Goal: Task Accomplishment & Management: Use online tool/utility

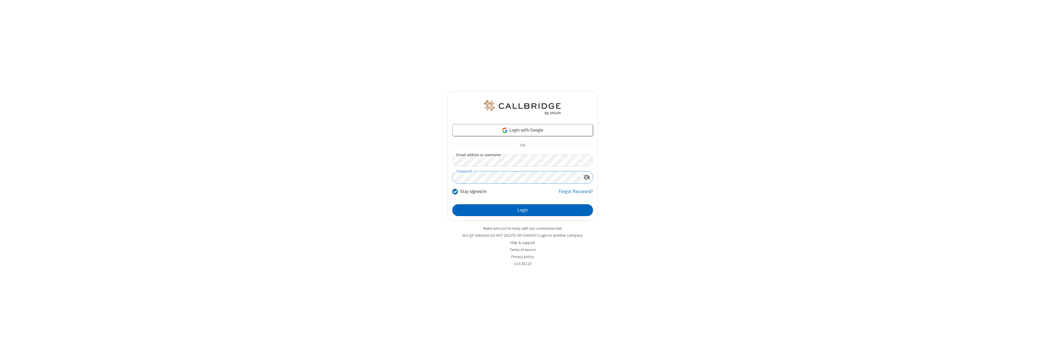
click at [522, 210] on button "Login" at bounding box center [522, 210] width 141 height 12
